Goal: Information Seeking & Learning: Check status

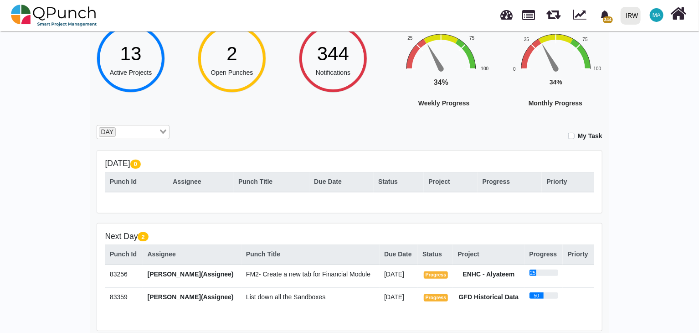
scroll to position [71, 0]
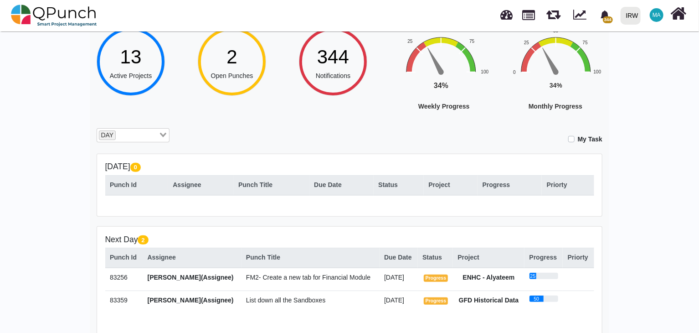
click at [144, 139] on input "Search for option" at bounding box center [137, 135] width 41 height 10
click at [128, 163] on li "WEEK" at bounding box center [133, 162] width 73 height 12
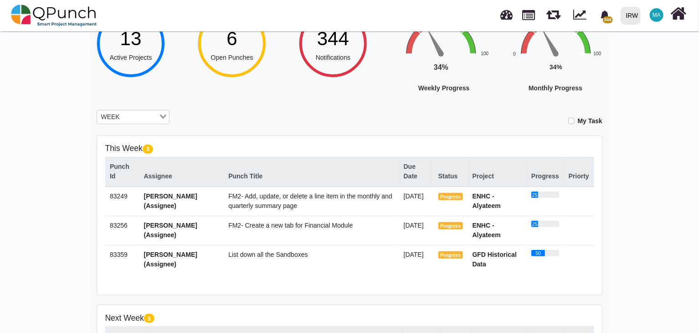
scroll to position [91, 0]
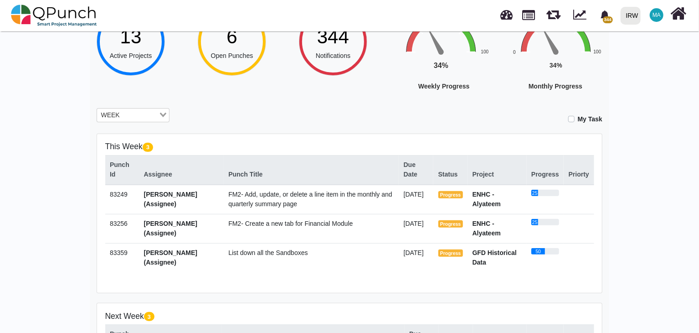
click at [148, 116] on input "Search for option" at bounding box center [140, 115] width 35 height 10
click at [127, 153] on li "MONTH" at bounding box center [133, 154] width 73 height 12
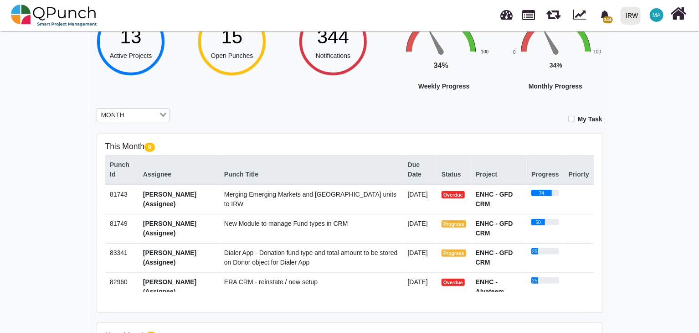
click at [360, 193] on span "Merging Emerging Markets and [GEOGRAPHIC_DATA] units to IRW" at bounding box center [310, 199] width 172 height 17
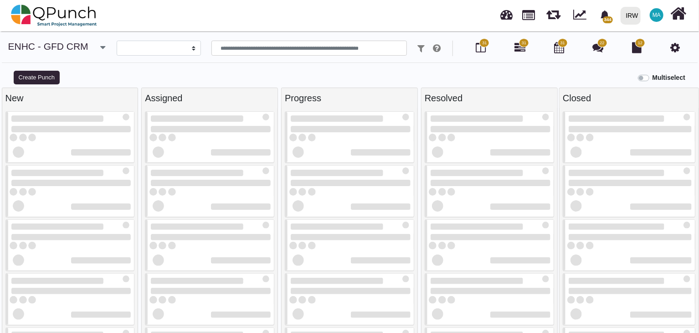
select select
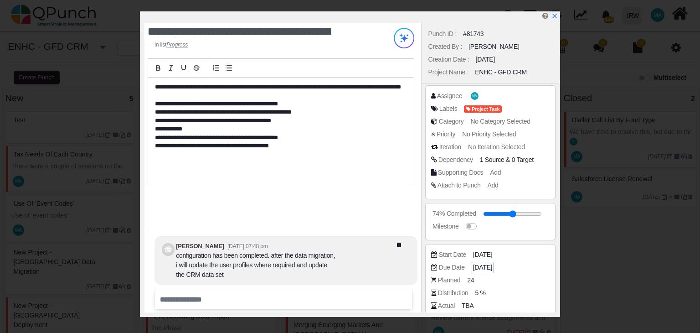
click at [475, 266] on span "[DATE]" at bounding box center [482, 268] width 19 height 10
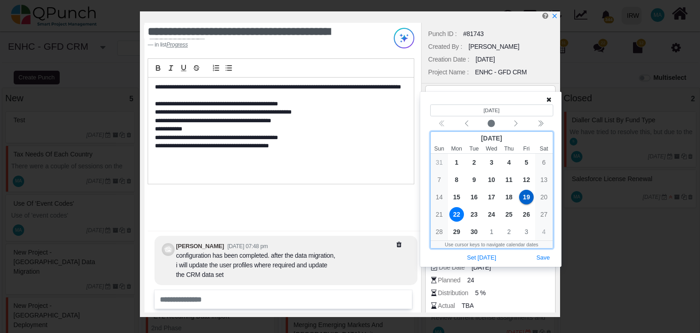
click at [456, 214] on span "22" at bounding box center [456, 214] width 15 height 15
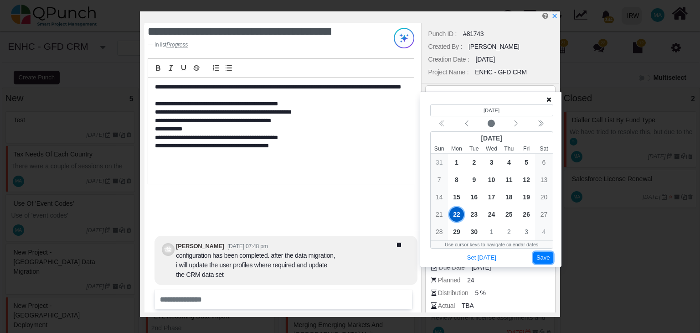
click at [544, 254] on button "Save" at bounding box center [543, 258] width 20 height 12
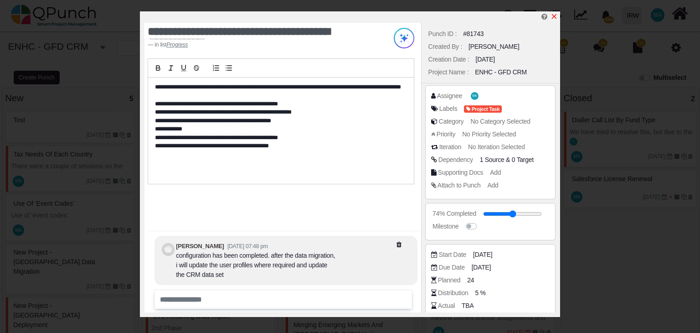
click at [554, 17] on icon "x" at bounding box center [554, 16] width 5 height 5
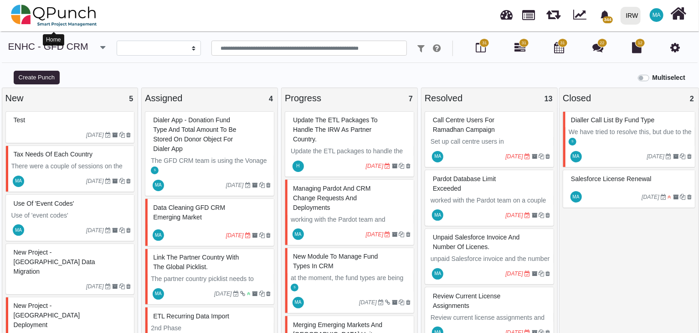
click at [58, 15] on img at bounding box center [54, 15] width 86 height 27
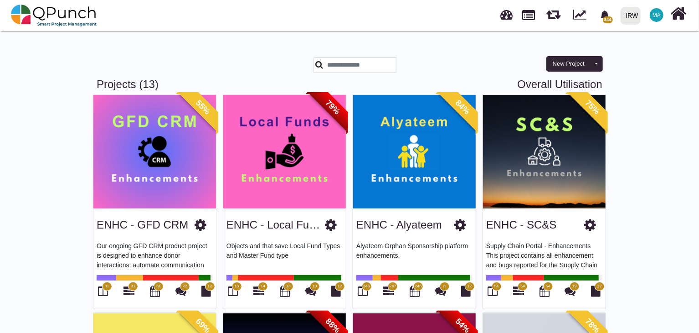
click at [543, 82] on link "Overall Utilisation" at bounding box center [559, 84] width 85 height 13
select select "**********"
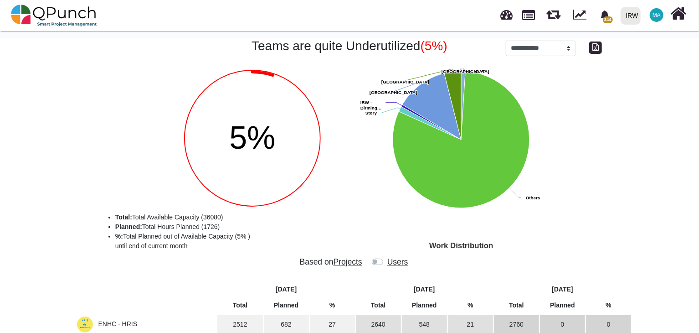
click at [387, 257] on label at bounding box center [387, 257] width 0 height 0
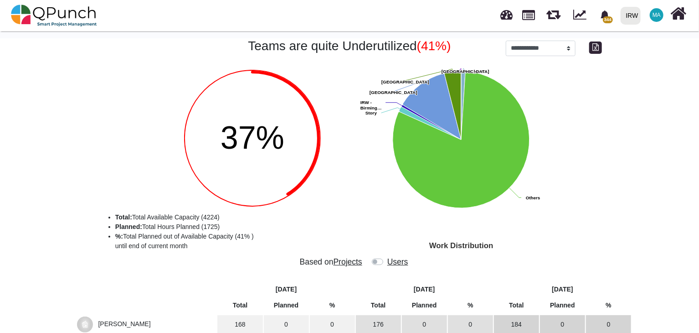
click at [387, 257] on label at bounding box center [387, 257] width 0 height 0
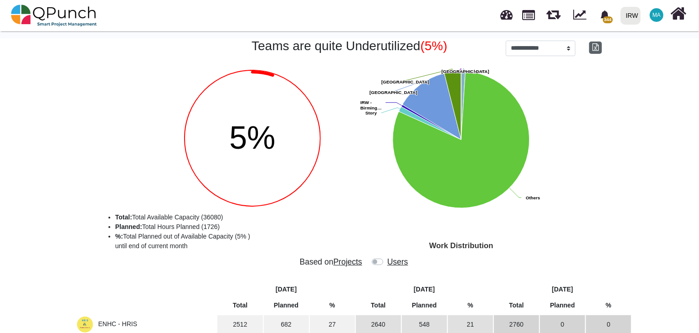
click at [594, 47] on icon "button" at bounding box center [596, 46] width 6 height 7
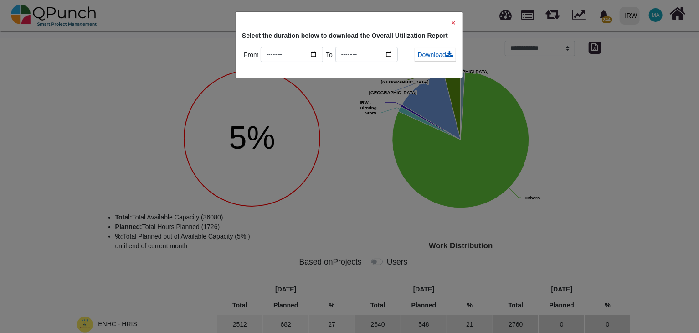
click at [429, 56] on link "Download" at bounding box center [435, 55] width 41 height 14
click at [375, 52] on input "*******" at bounding box center [367, 54] width 62 height 15
click at [350, 53] on input "*******" at bounding box center [367, 54] width 62 height 15
click at [454, 24] on span "✕" at bounding box center [453, 22] width 5 height 7
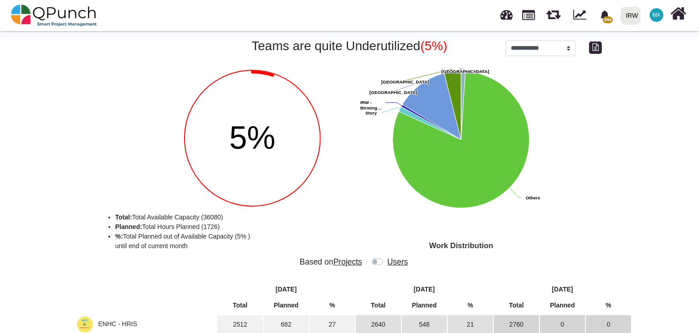
click at [387, 257] on label at bounding box center [387, 257] width 0 height 0
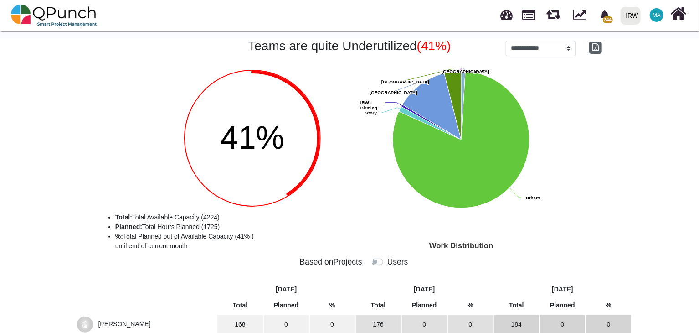
click at [597, 48] on icon "button" at bounding box center [596, 46] width 6 height 7
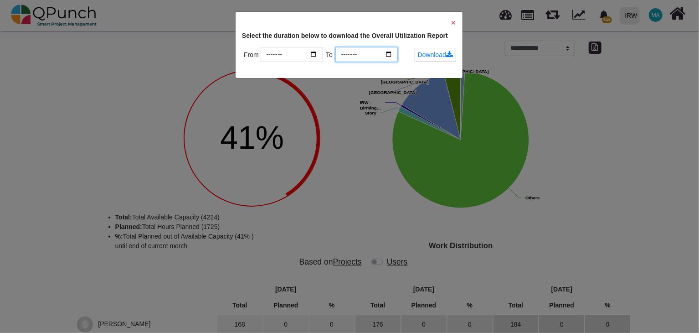
click at [363, 52] on input "*******" at bounding box center [367, 54] width 62 height 15
click at [398, 54] on input "*******" at bounding box center [367, 54] width 62 height 15
click at [426, 55] on link "Download" at bounding box center [435, 55] width 41 height 14
click at [374, 263] on div "✕ Select the duration below to download the Overall Utilization Report From ***…" at bounding box center [349, 166] width 699 height 333
click at [454, 21] on span "✕" at bounding box center [453, 22] width 5 height 7
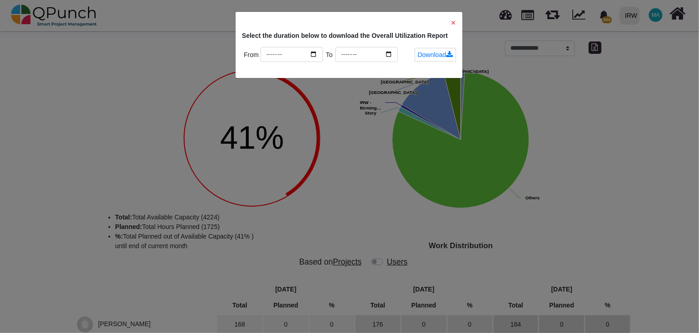
type input "*******"
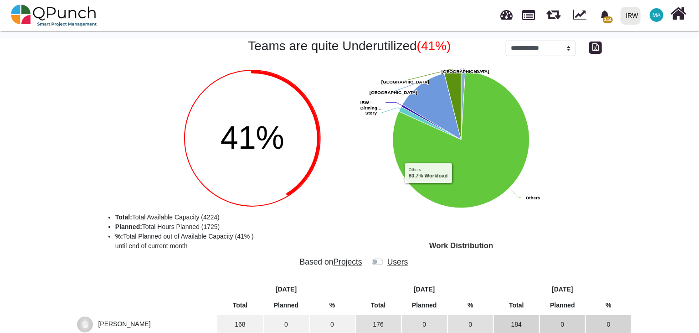
click at [387, 257] on label at bounding box center [387, 257] width 0 height 0
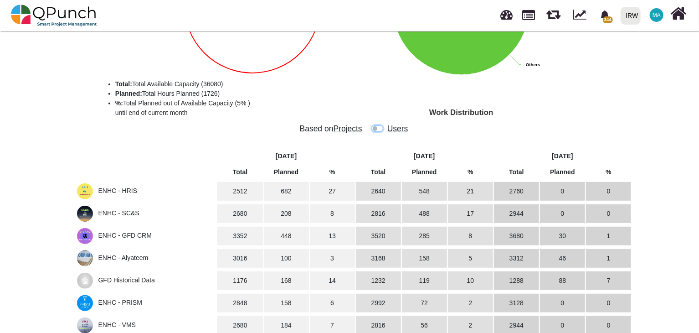
scroll to position [137, 0]
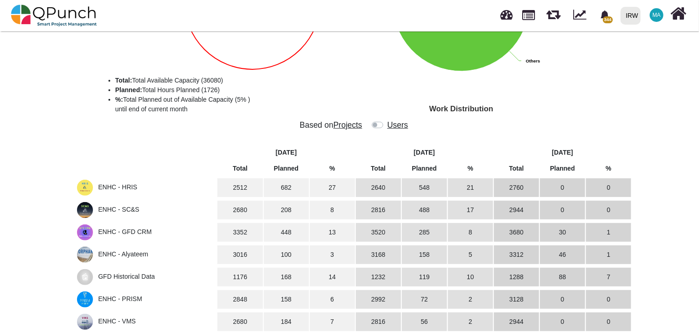
click at [387, 120] on label at bounding box center [387, 120] width 0 height 0
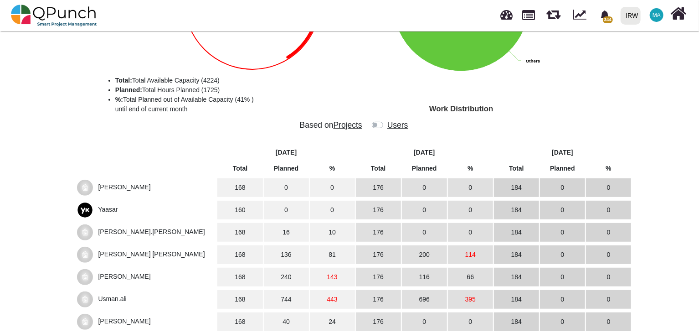
click at [387, 120] on label at bounding box center [387, 120] width 0 height 0
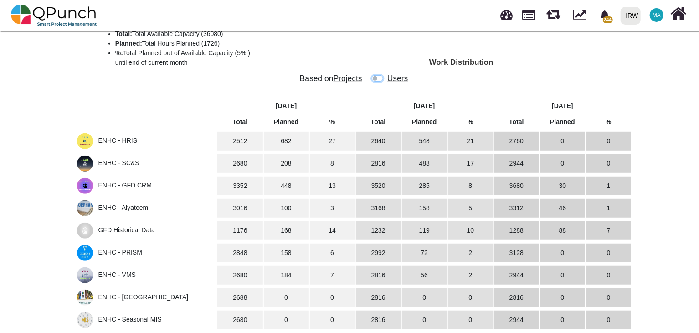
scroll to position [182, 0]
drag, startPoint x: 283, startPoint y: 208, endPoint x: 635, endPoint y: 137, distance: 359.8
click at [616, 209] on tr "ENHC - Alyateem 3016 100 3 3168 158 5 3312 46 1" at bounding box center [354, 209] width 556 height 19
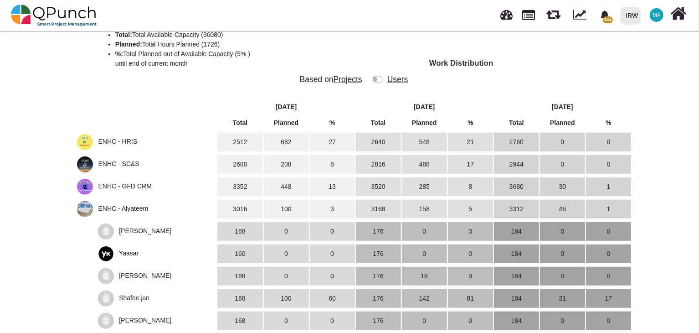
drag, startPoint x: 236, startPoint y: 275, endPoint x: 491, endPoint y: 275, distance: 255.3
click at [491, 275] on tr "[PERSON_NAME] 168 0 0 176 16 9 184 0 0" at bounding box center [354, 276] width 556 height 19
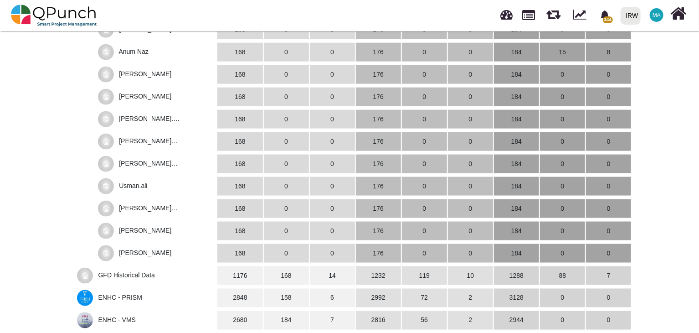
scroll to position [684, 0]
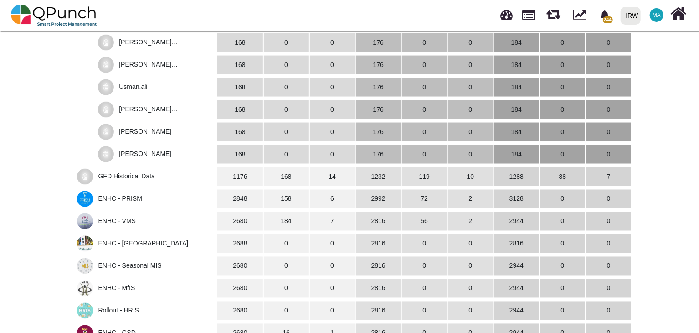
click at [110, 176] on span "GFD Historical Data" at bounding box center [126, 175] width 57 height 7
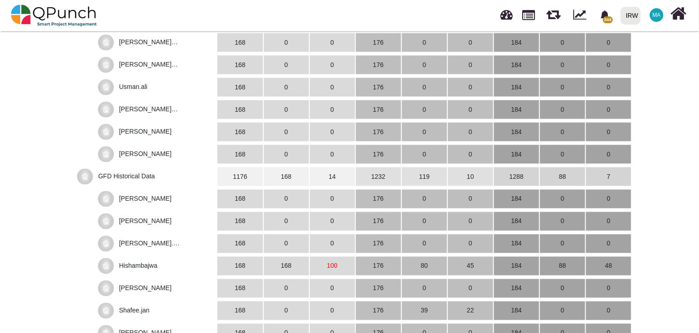
drag, startPoint x: 327, startPoint y: 265, endPoint x: 341, endPoint y: 263, distance: 13.4
click at [341, 263] on td "100" at bounding box center [332, 266] width 45 height 19
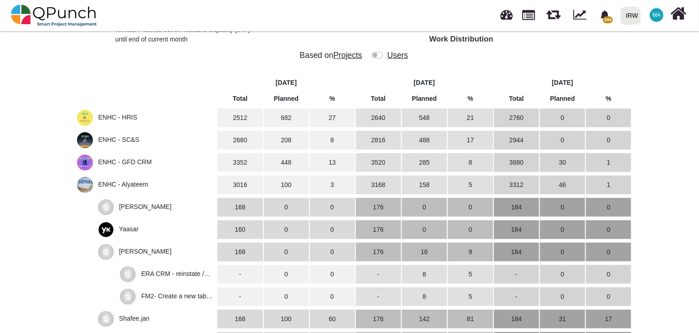
scroll to position [228, 0]
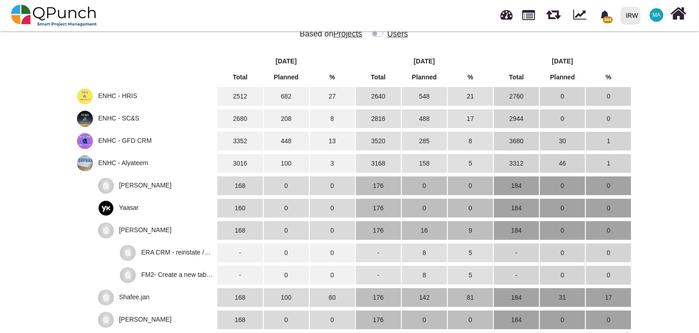
click at [135, 162] on span "ENHC - Alyateem" at bounding box center [123, 162] width 50 height 7
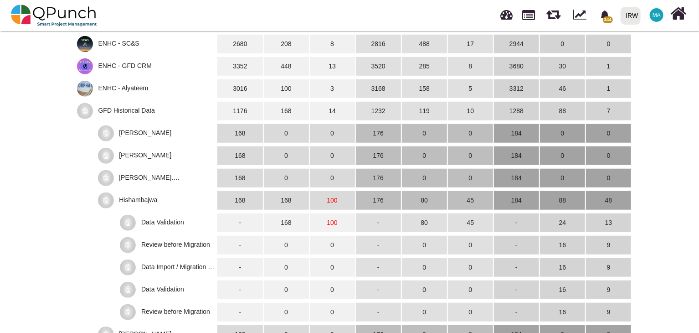
scroll to position [319, 0]
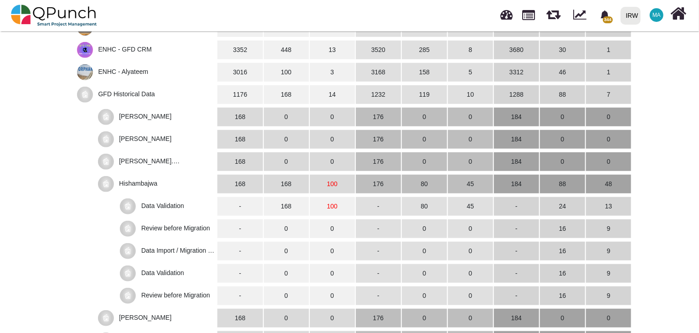
click at [142, 92] on span "GFD Historical Data" at bounding box center [126, 93] width 57 height 7
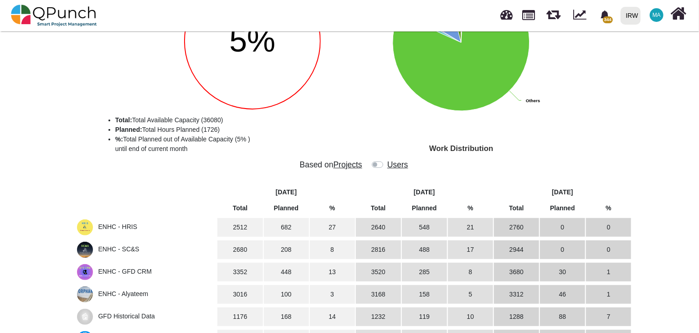
scroll to position [142, 0]
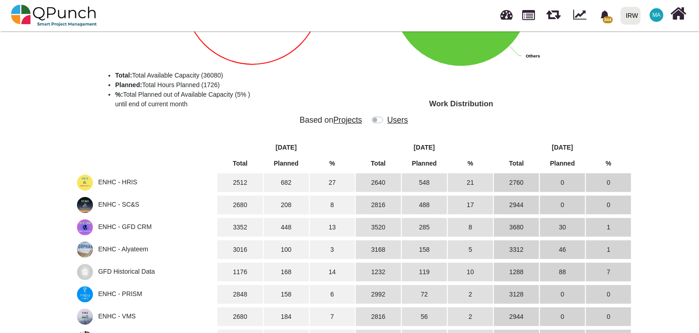
click at [387, 115] on label at bounding box center [387, 115] width 0 height 0
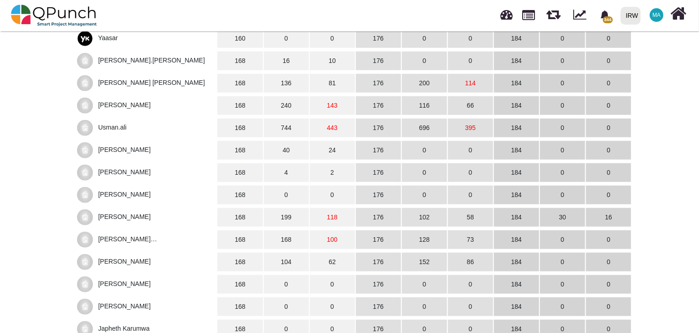
scroll to position [324, 0]
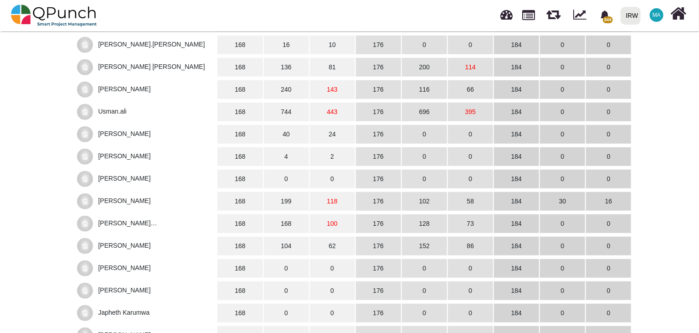
click at [134, 197] on span "[PERSON_NAME]" at bounding box center [124, 200] width 52 height 7
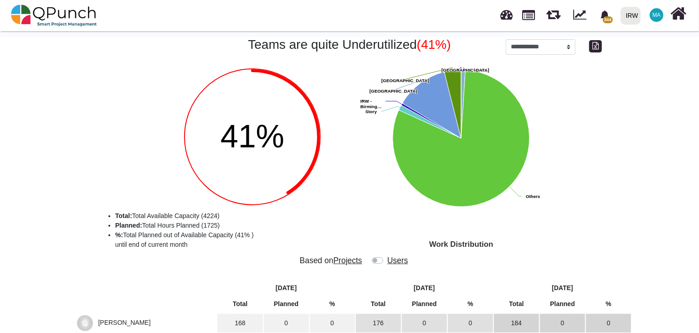
scroll to position [0, 0]
